Goal: Task Accomplishment & Management: Manage account settings

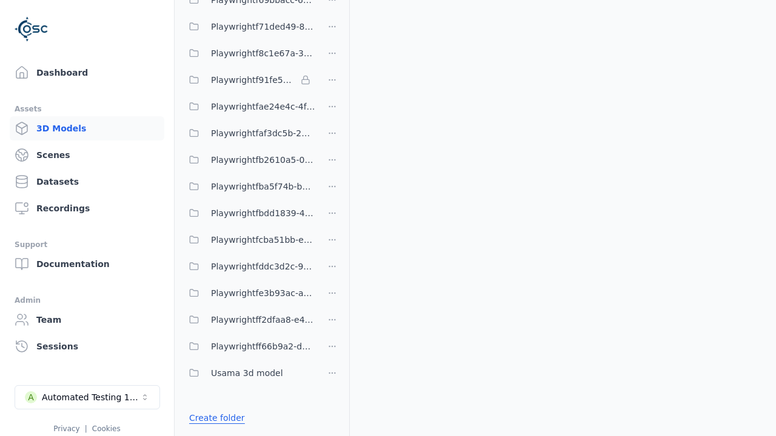
click at [216, 418] on link "Create folder" at bounding box center [217, 418] width 56 height 12
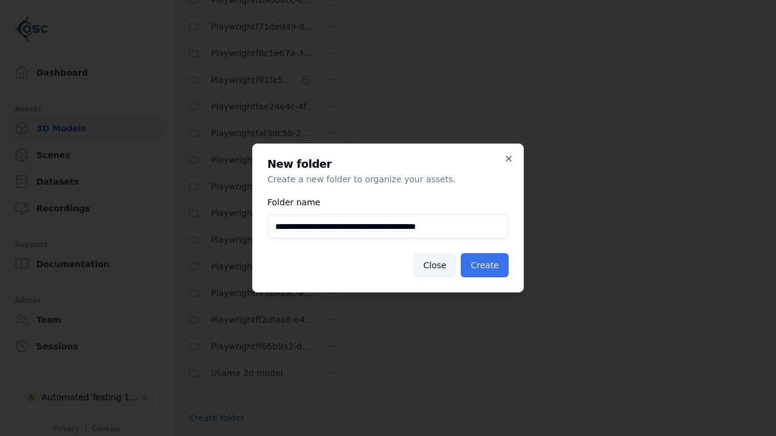
type input "**********"
click at [484, 266] on button "Create" at bounding box center [485, 265] width 48 height 24
